Goal: Navigation & Orientation: Find specific page/section

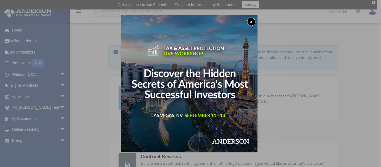
click at [57, 119] on div "x" at bounding box center [190, 83] width 381 height 167
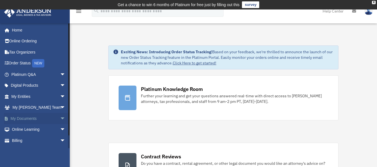
click at [30, 121] on link "My Documents arrow_drop_down" at bounding box center [39, 118] width 70 height 11
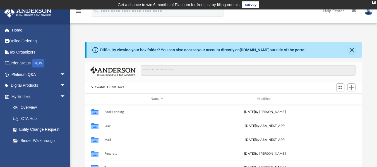
scroll to position [123, 272]
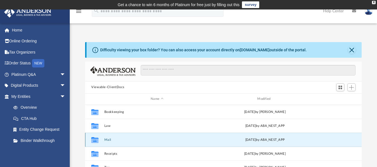
click at [109, 139] on button "Mail" at bounding box center [156, 140] width 105 height 4
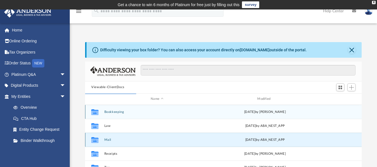
scroll to position [105, 272]
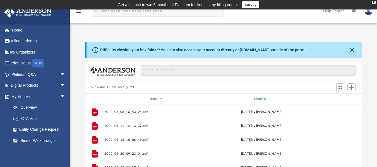
click at [259, 99] on div "Modified" at bounding box center [261, 99] width 103 height 5
click at [263, 98] on div "Modified" at bounding box center [261, 99] width 103 height 5
click at [270, 99] on span "Modified" at bounding box center [269, 99] width 2 height 2
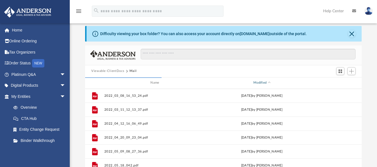
scroll to position [16, 0]
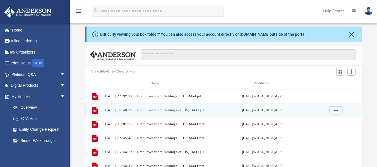
click at [170, 110] on button "[DATE] (09:48:23) - Jireh Investment Holdings of [US_STATE], LLC - Mail from Wi…" at bounding box center [155, 110] width 103 height 4
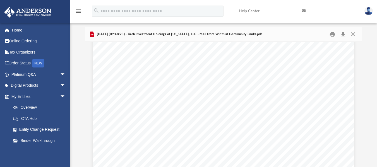
scroll to position [0, 0]
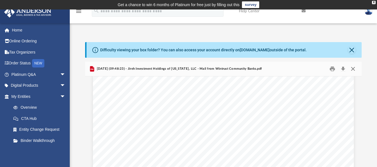
click at [355, 68] on button "Close" at bounding box center [353, 68] width 10 height 9
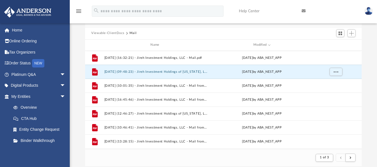
scroll to position [55, 0]
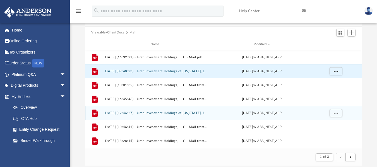
click at [186, 112] on button "[DATE] (12:46:27) - Jireh Investment Holdings of [US_STATE], LLC - Mail from BB…" at bounding box center [155, 113] width 103 height 4
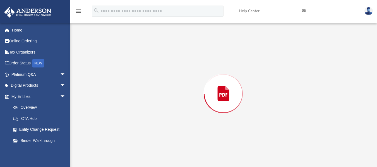
click at [186, 112] on div "Preview" at bounding box center [223, 94] width 276 height 144
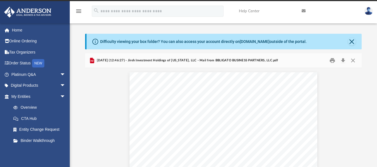
scroll to position [7, 0]
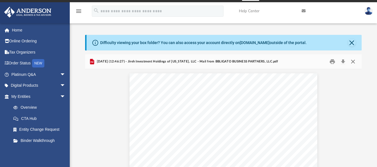
click at [352, 59] on button "Close" at bounding box center [353, 61] width 10 height 9
